Goal: Task Accomplishment & Management: Manage account settings

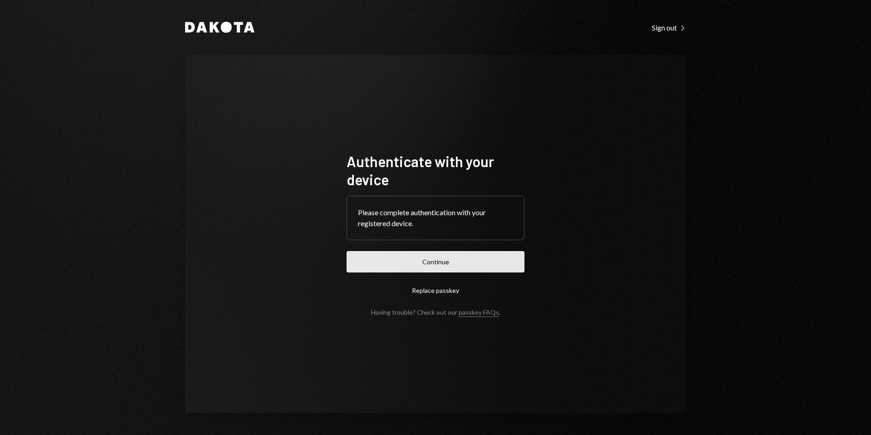
click at [436, 260] on button "Continue" at bounding box center [436, 261] width 178 height 21
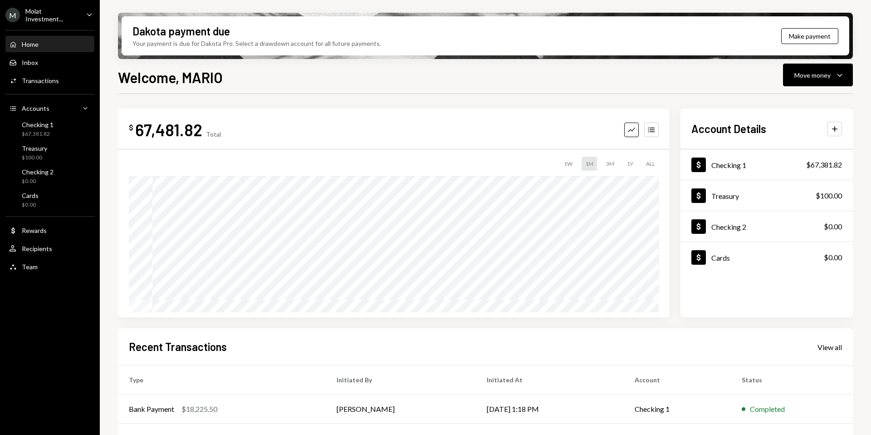
click at [34, 15] on div "Molat Investment..." at bounding box center [52, 14] width 54 height 15
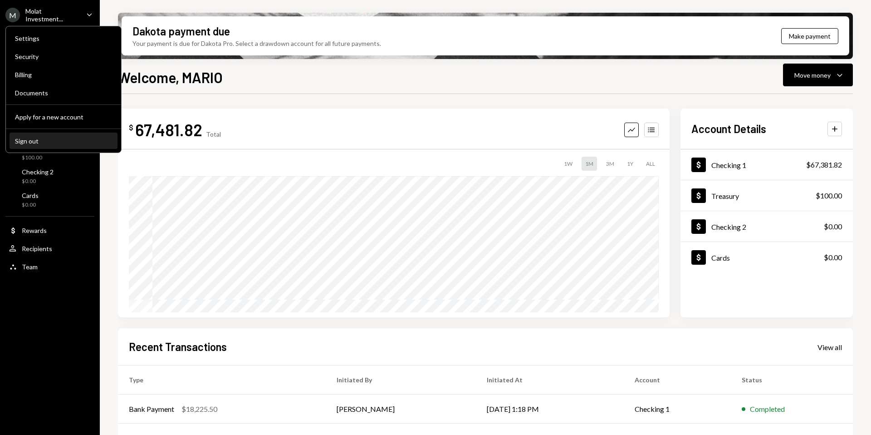
click at [43, 141] on div "Sign out" at bounding box center [63, 141] width 97 height 8
